Goal: Navigation & Orientation: Find specific page/section

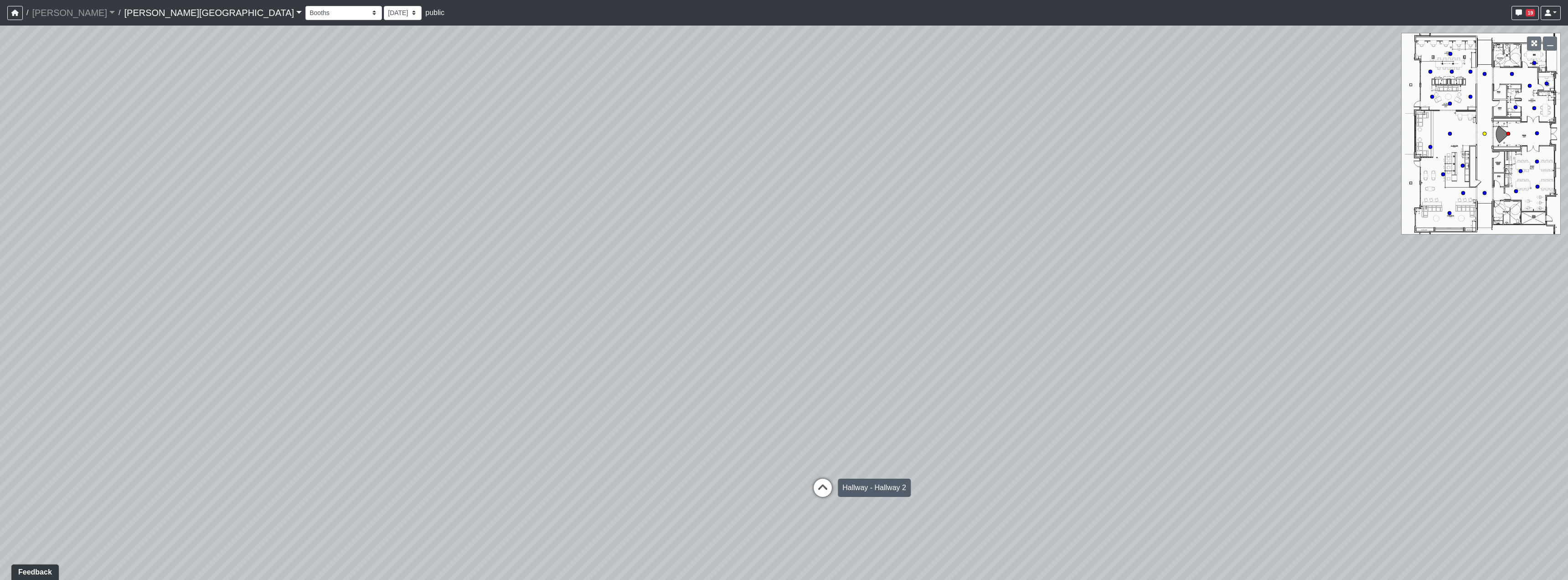
click at [818, 483] on icon at bounding box center [823, 492] width 28 height 28
click at [815, 457] on icon at bounding box center [813, 456] width 28 height 28
drag, startPoint x: 582, startPoint y: 425, endPoint x: 783, endPoint y: 401, distance: 202.4
click at [703, 406] on div "Loading... Hallway - Hallway 2 Loading... Entry Loading... Clubroom - Entrance …" at bounding box center [784, 303] width 1568 height 554
drag, startPoint x: 708, startPoint y: 411, endPoint x: 785, endPoint y: 411, distance: 77.0
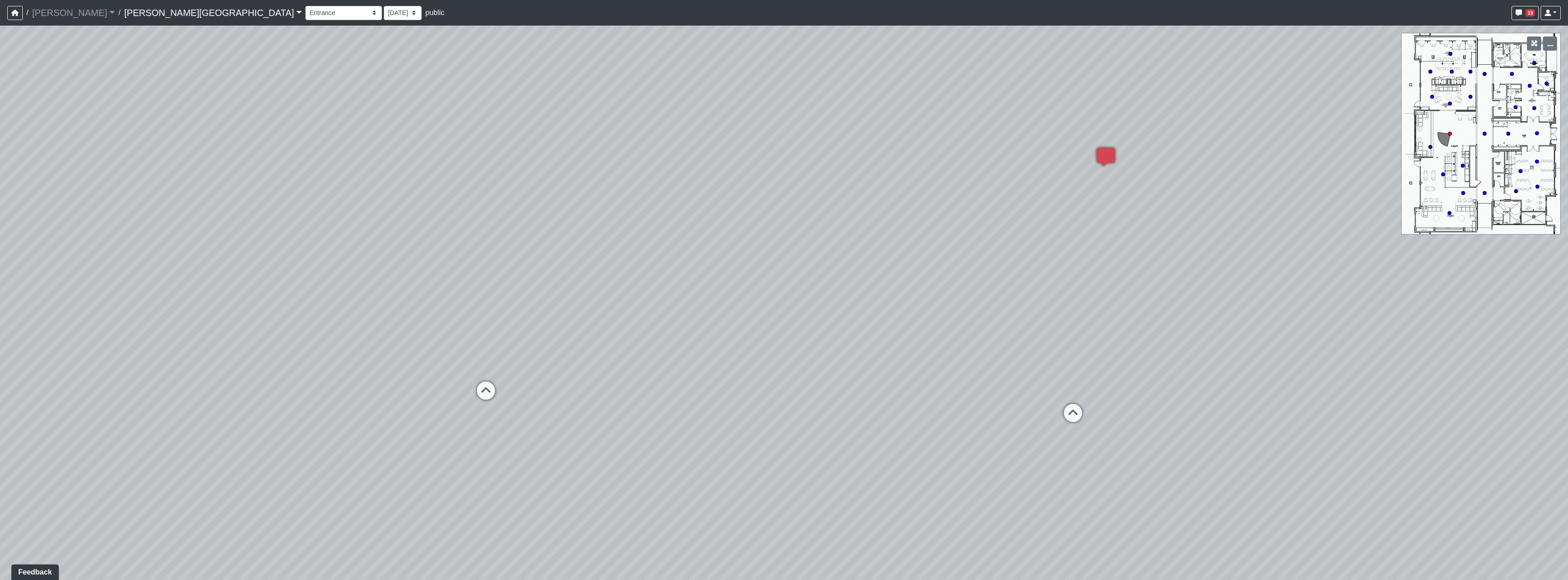
click at [785, 411] on div "Loading... Hallway - Hallway 2 Loading... Entry Loading... Clubroom - Entrance …" at bounding box center [784, 303] width 1568 height 554
click at [510, 390] on div "Loading... Hallway - Hallway 2 Loading... Entry Loading... Clubroom - Entrance …" at bounding box center [784, 303] width 1568 height 554
click at [505, 389] on div "Main Lounge" at bounding box center [531, 390] width 52 height 18
select select "5RUyaef5Fa75NHkmRDMvrW"
drag, startPoint x: 526, startPoint y: 412, endPoint x: 281, endPoint y: 158, distance: 352.9
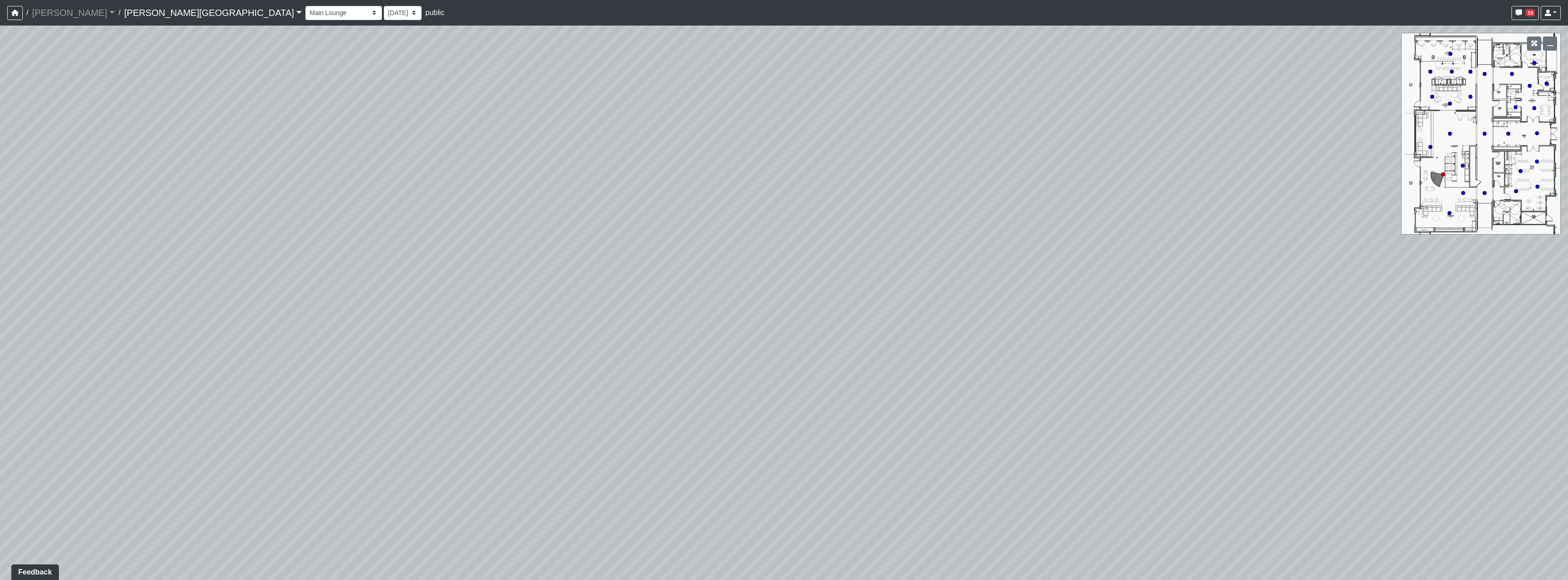
click at [281, 158] on div "Loading... Hallway - Hallway 2 Loading... Entry Loading... Clubroom - Entrance …" at bounding box center [784, 303] width 1568 height 554
click at [384, 15] on select "[DATE] [DATE] [DATE] [DATE] [DATE] [DATE] [DATE] [DATE] [DATE] [DATE] [DATE] [D…" at bounding box center [403, 12] width 38 height 14
select select "r1kk4akKD6ZnZBpbARCM5J"
click at [384, 6] on select "[DATE] [DATE] [DATE] [DATE] [DATE] [DATE] [DATE] [DATE] [DATE] [DATE] [DATE] [D…" at bounding box center [403, 12] width 38 height 14
select select "5RUyaef5Fa75NHkmRDMvrW"
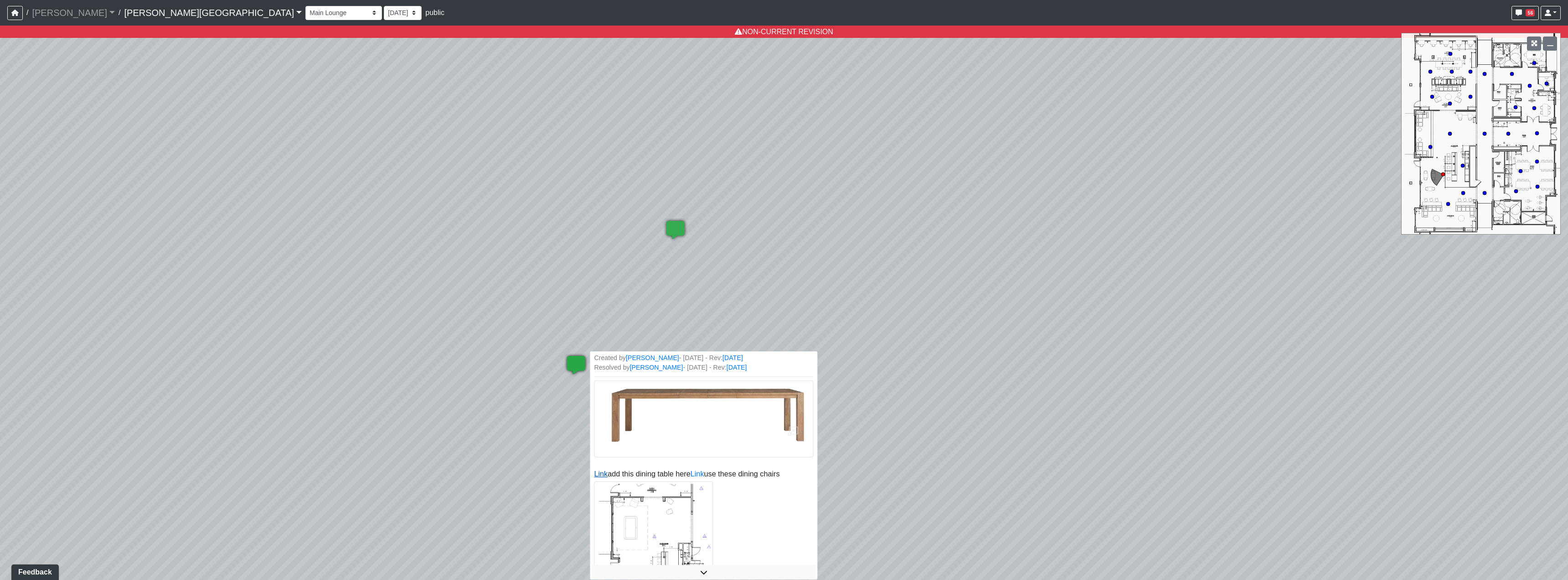
click at [603, 471] on link "Link" at bounding box center [601, 473] width 14 height 8
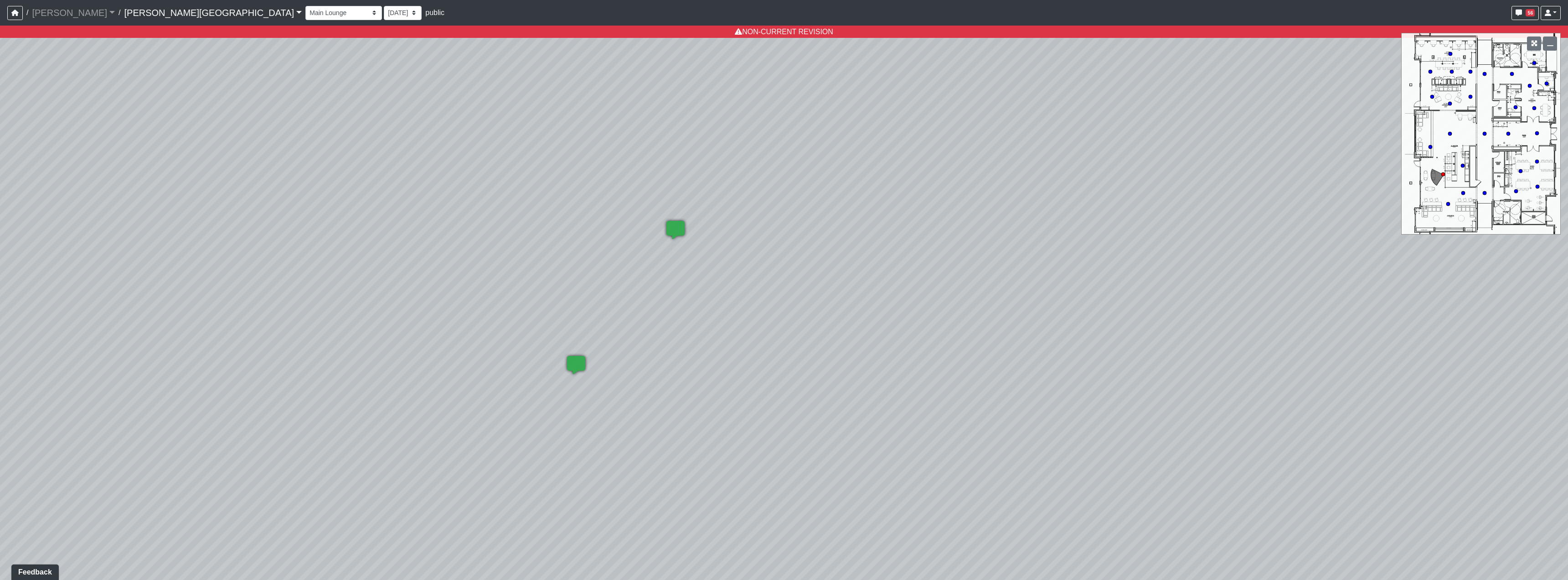
drag, startPoint x: 937, startPoint y: 301, endPoint x: 377, endPoint y: 293, distance: 560.1
click at [410, 303] on div "Loading... Hallway - Hallway 2 Loading... Entry Loading... Clubroom - Entrance …" at bounding box center [784, 303] width 1568 height 554
drag, startPoint x: 599, startPoint y: 263, endPoint x: 564, endPoint y: 425, distance: 165.7
click at [564, 436] on div "Loading... Hallway - Hallway 2 Loading... Entry Loading... Clubroom - Entrance …" at bounding box center [784, 303] width 1568 height 554
click at [384, 14] on select "[DATE] [DATE] [DATE] [DATE] [DATE] [DATE] [DATE] [DATE] [DATE] [DATE] [DATE] [D…" at bounding box center [403, 12] width 38 height 14
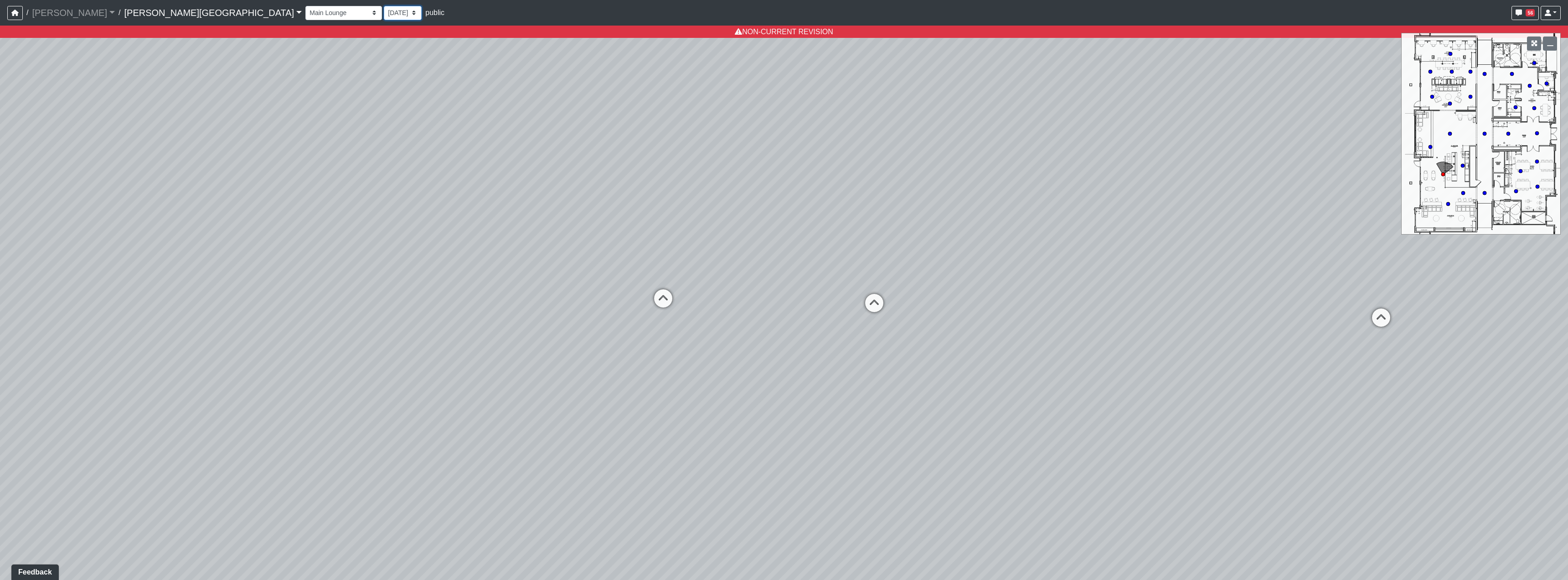
select select "gCgoSfPsAFUr1sedUFuJW1"
click at [384, 6] on select "[DATE] [DATE] [DATE] [DATE] [DATE] [DATE] [DATE] [DATE] [DATE] [DATE] [DATE] [D…" at bounding box center [403, 12] width 38 height 14
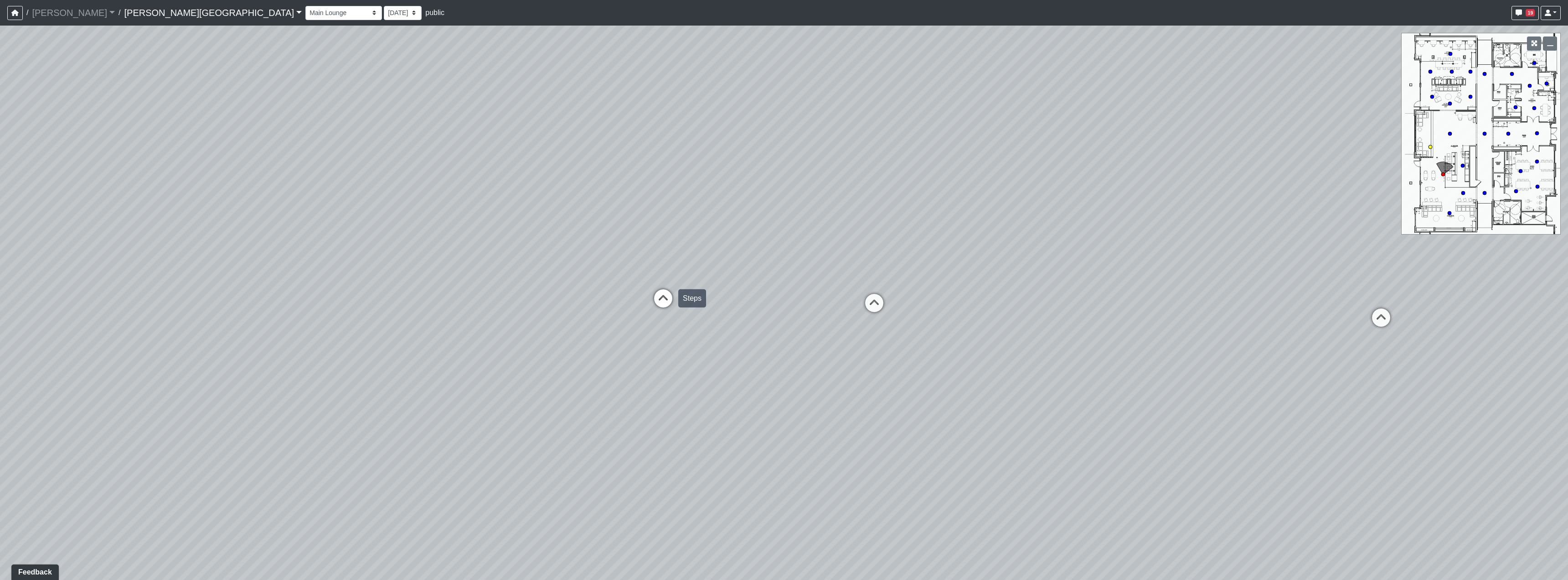
click at [671, 296] on icon at bounding box center [663, 303] width 28 height 28
drag, startPoint x: 765, startPoint y: 343, endPoint x: 644, endPoint y: 344, distance: 121.0
click at [639, 345] on div "Loading... Hallway - Hallway 2 Loading... Entry Loading... Clubroom - Entrance …" at bounding box center [784, 303] width 1568 height 554
click at [884, 323] on icon at bounding box center [880, 325] width 28 height 28
drag, startPoint x: 765, startPoint y: 316, endPoint x: 1057, endPoint y: 455, distance: 323.4
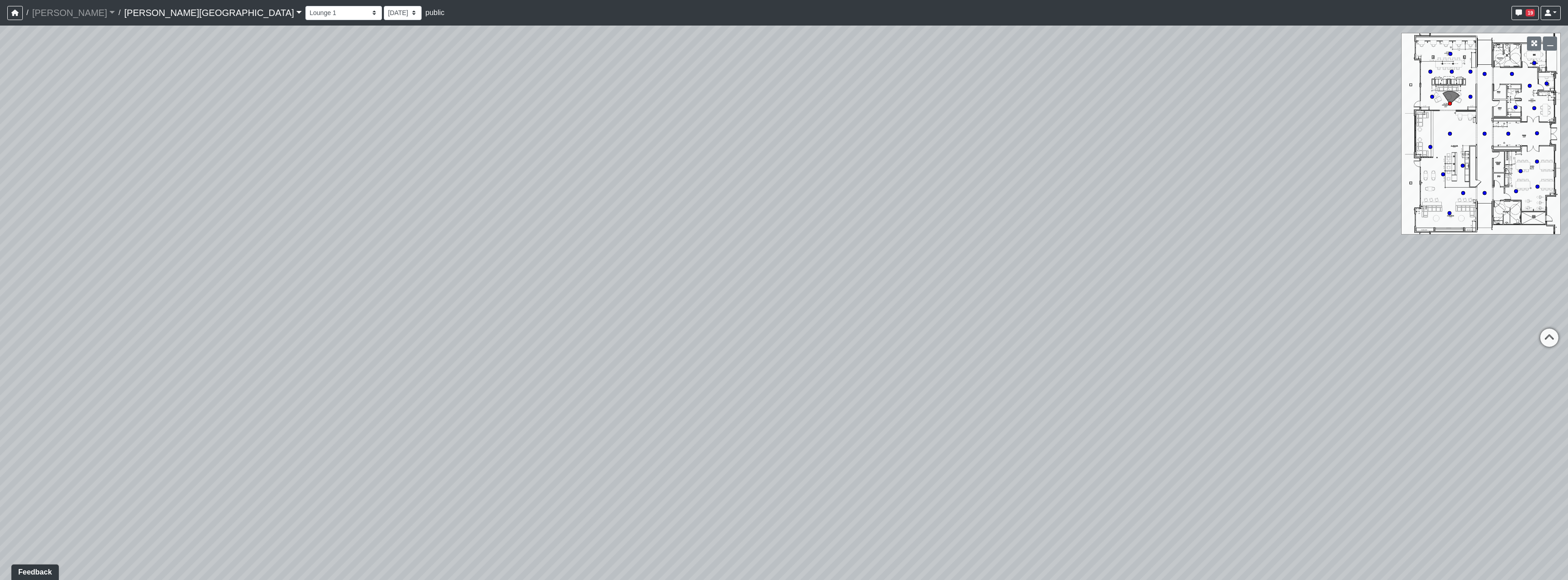
click at [1057, 455] on div "Loading... Hallway - Hallway 2 Loading... Entry Loading... Clubroom - Entrance …" at bounding box center [784, 303] width 1568 height 554
drag, startPoint x: 982, startPoint y: 439, endPoint x: 921, endPoint y: 247, distance: 201.5
click at [921, 247] on div "Loading... Hallway - Hallway 2 Loading... Entry Loading... Clubroom - Entrance …" at bounding box center [784, 303] width 1568 height 554
drag, startPoint x: 1155, startPoint y: 425, endPoint x: 525, endPoint y: 347, distance: 634.8
click at [545, 405] on div "Loading... Hallway - Hallway 2 Loading... Entry Loading... Clubroom - Entrance …" at bounding box center [784, 303] width 1568 height 554
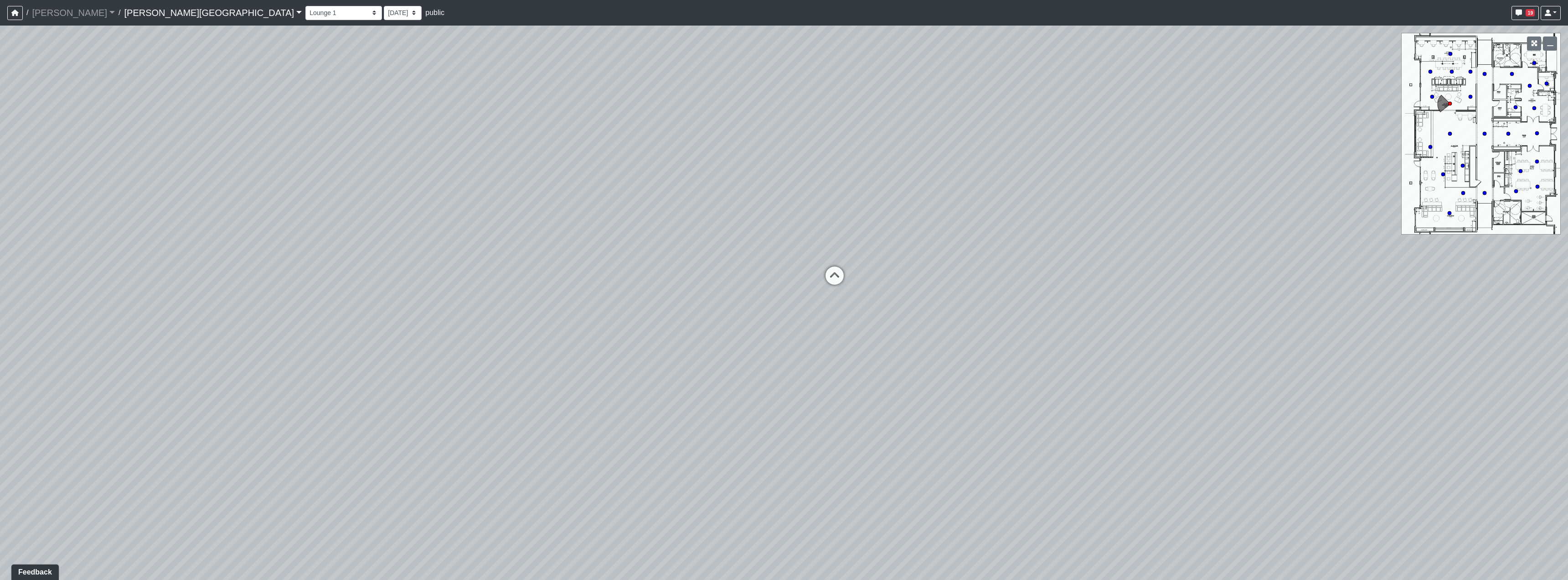
drag, startPoint x: 997, startPoint y: 376, endPoint x: 1275, endPoint y: 378, distance: 278.0
click at [1228, 378] on div "Loading... Hallway - Hallway 2 Loading... Entry Loading... Clubroom - Entrance …" at bounding box center [784, 303] width 1568 height 554
click at [529, 258] on icon at bounding box center [537, 263] width 28 height 28
select select "2p1LcMW7A2doxWKe2HrzBw"
drag, startPoint x: 1042, startPoint y: 404, endPoint x: 612, endPoint y: 410, distance: 430.0
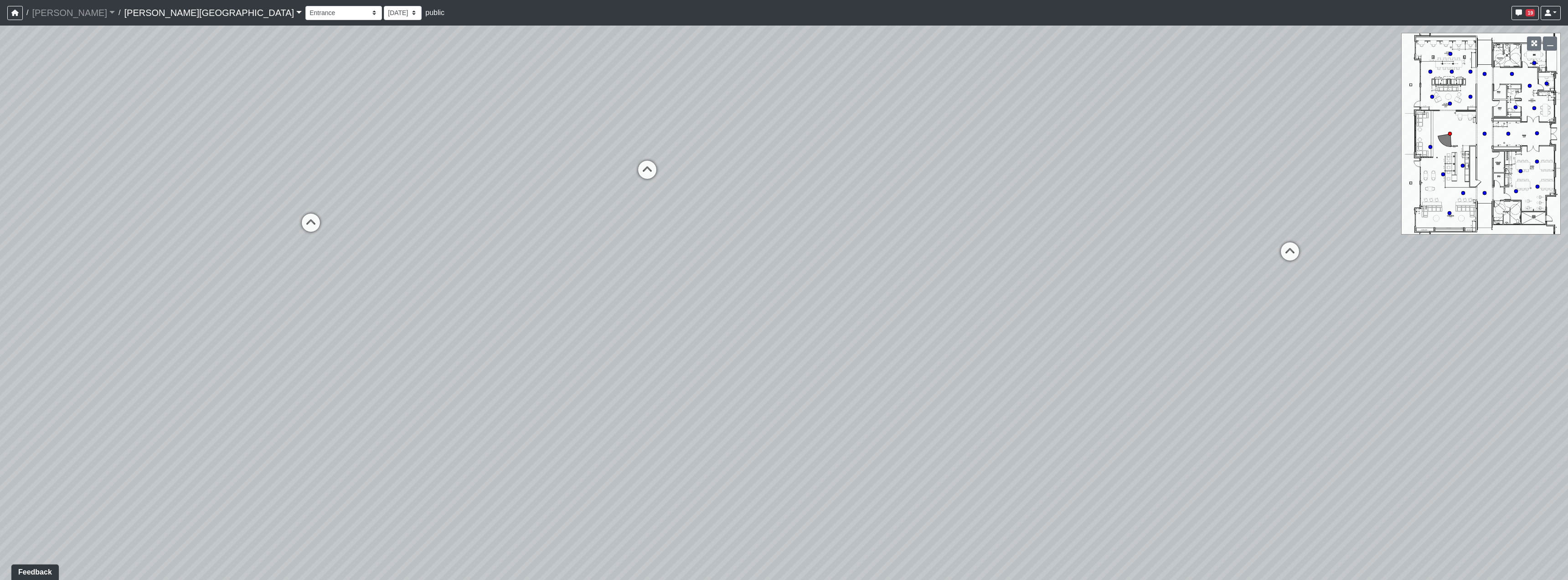
click at [612, 410] on div "Loading... Hallway - Hallway 2 Loading... Entry Loading... Clubroom - Entrance …" at bounding box center [784, 303] width 1568 height 554
drag, startPoint x: 805, startPoint y: 400, endPoint x: 677, endPoint y: 391, distance: 128.3
click at [596, 486] on div "Loading... Hallway - Hallway 2 Loading... Entry Loading... Clubroom - Entrance …" at bounding box center [784, 303] width 1568 height 554
drag, startPoint x: 825, startPoint y: 299, endPoint x: 555, endPoint y: 284, distance: 270.4
click at [499, 320] on div "Loading... Hallway - Hallway 2 Loading... Entry Loading... Clubroom - Entrance …" at bounding box center [784, 303] width 1568 height 554
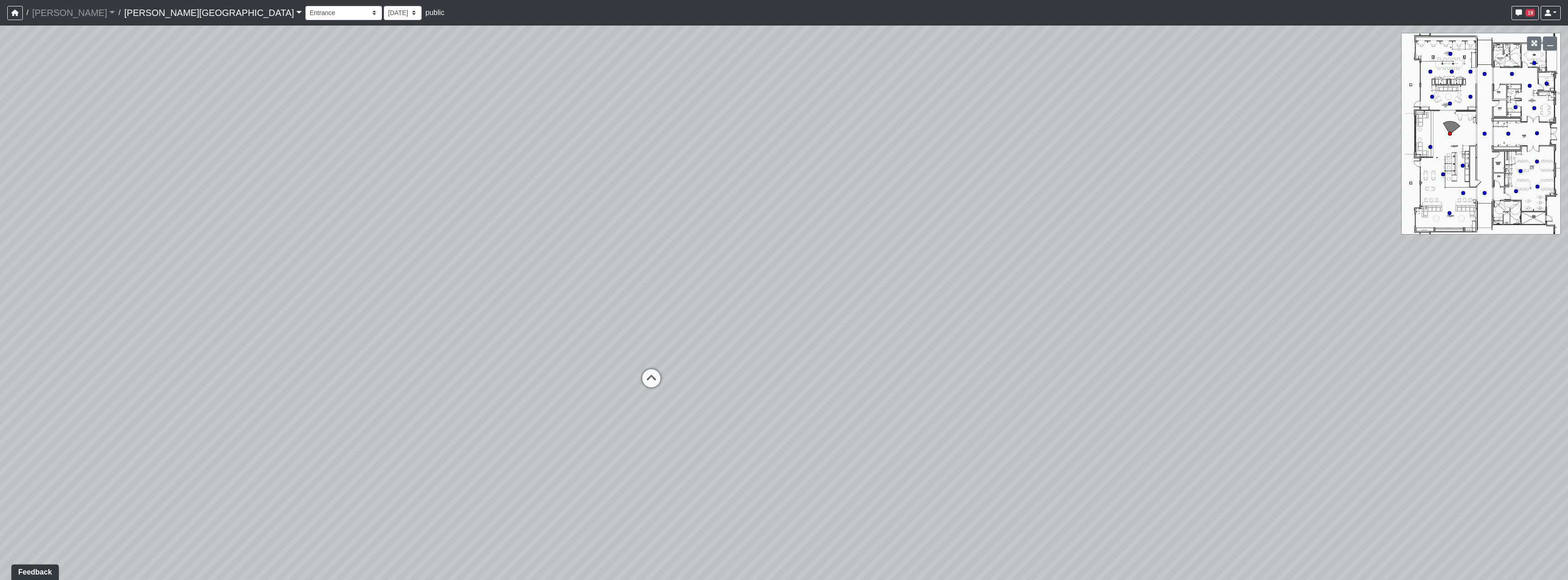
drag, startPoint x: 663, startPoint y: 244, endPoint x: 674, endPoint y: 243, distance: 11.0
click at [674, 243] on div "Loading... Hallway - Hallway 2 Loading... Entry Loading... Clubroom - Entrance …" at bounding box center [784, 303] width 1568 height 554
drag, startPoint x: 698, startPoint y: 274, endPoint x: 776, endPoint y: 264, distance: 78.6
click at [776, 264] on div "Loading... Hallway - Hallway 2 Loading... Entry Loading... Clubroom - Entrance …" at bounding box center [784, 303] width 1568 height 554
drag, startPoint x: 730, startPoint y: 281, endPoint x: 734, endPoint y: 278, distance: 5.0
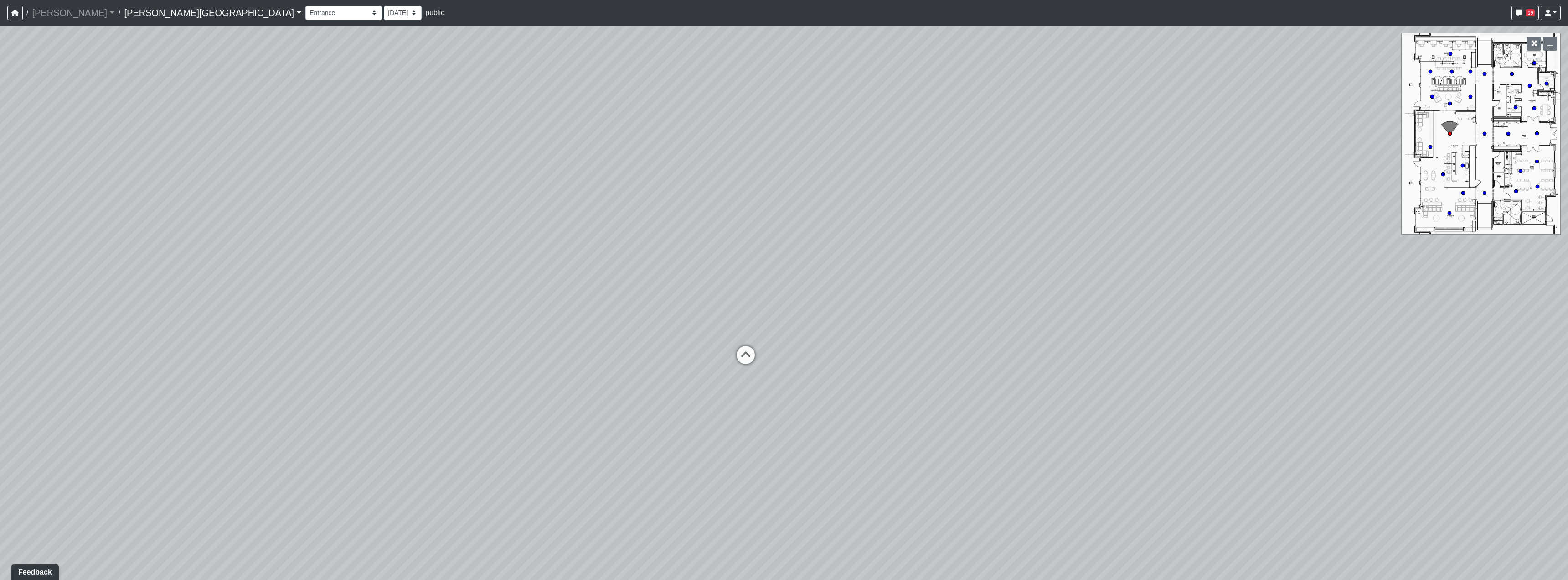
click at [734, 278] on div "Loading... Hallway - Hallway 2 Loading... Entry Loading... Clubroom - Entrance …" at bounding box center [784, 303] width 1568 height 554
click at [1062, 274] on div "Loading... Hallway - Hallway 2 Loading... Entry Loading... Clubroom - Entrance …" at bounding box center [784, 303] width 1568 height 554
